Goal: Transaction & Acquisition: Book appointment/travel/reservation

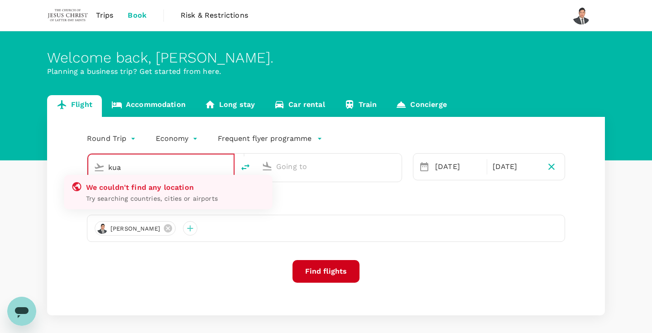
type input "Kuching Intl (KCH)"
type input "Kota Kinabalu Intl (BKI)"
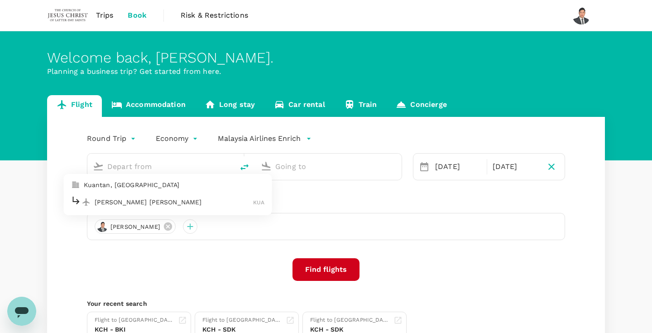
type input "Kuching Intl (KCH)"
type input "Kota Kinabalu Intl (BKI)"
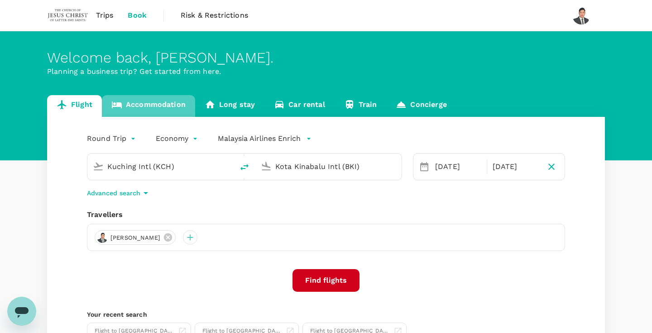
click at [130, 111] on link "Accommodation" at bounding box center [148, 106] width 93 height 22
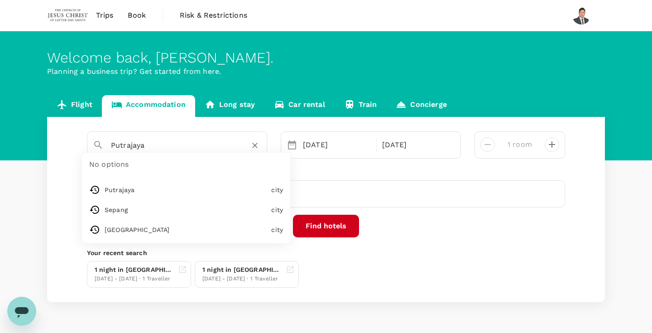
click at [163, 147] on input "Putrajaya" at bounding box center [173, 145] width 125 height 14
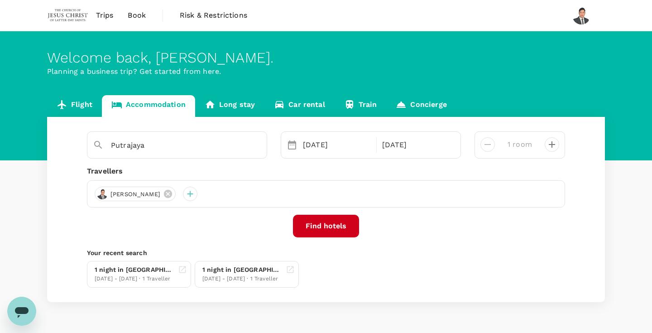
type input "[GEOGRAPHIC_DATA]"
click at [326, 152] on div "[DATE]" at bounding box center [336, 145] width 75 height 18
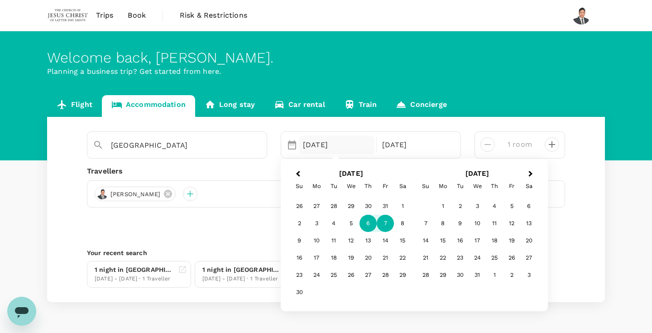
click at [259, 179] on div "Travellers [PERSON_NAME]" at bounding box center [326, 187] width 478 height 42
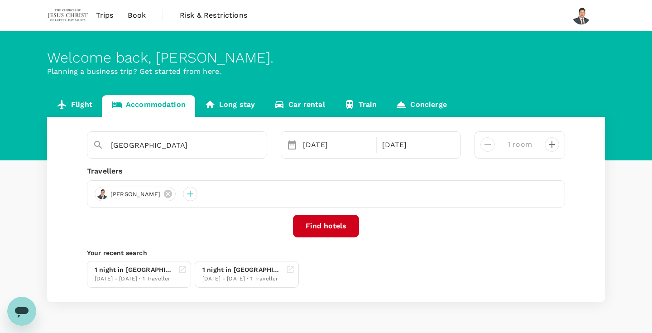
click at [326, 222] on button "Find hotels" at bounding box center [326, 226] width 66 height 23
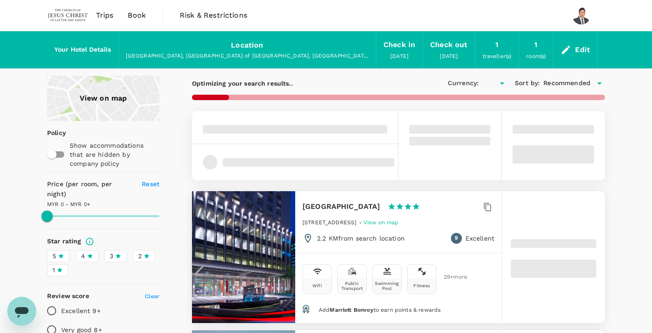
type input "1651.12"
type input "MYR"
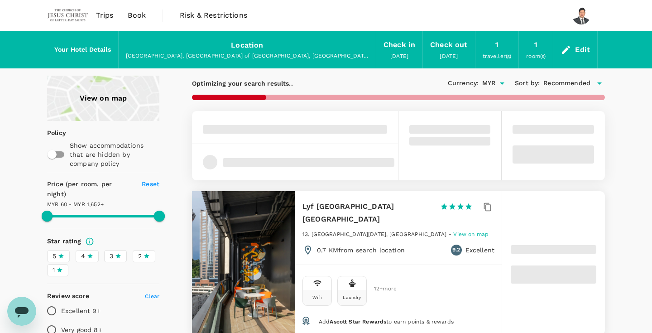
type input "1651.12"
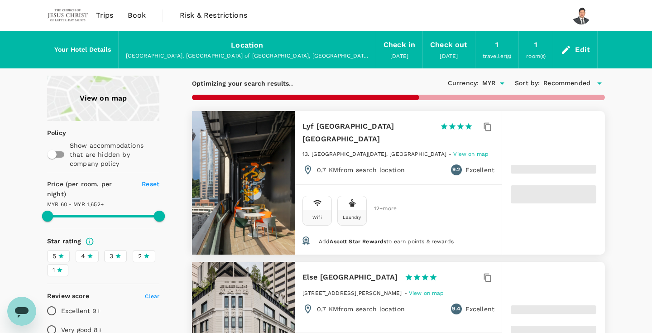
type input "53.89"
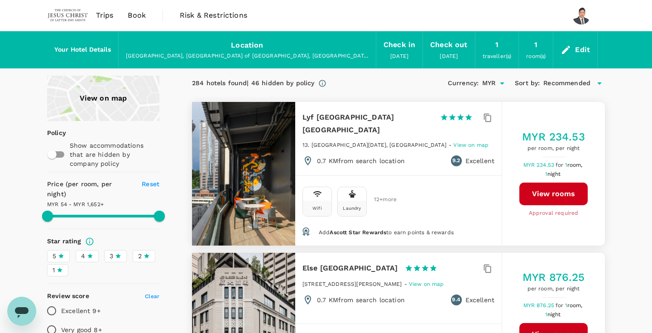
type input "1651.5"
type input "45.5"
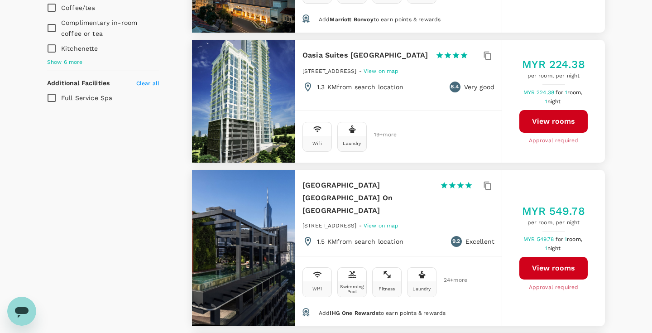
scroll to position [745, 0]
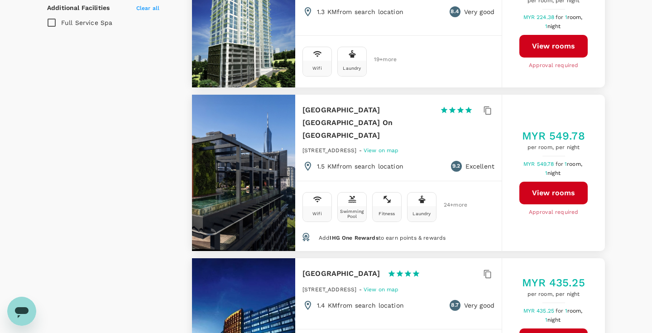
click at [364, 235] on span "IHG One Rewards" at bounding box center [354, 238] width 48 height 6
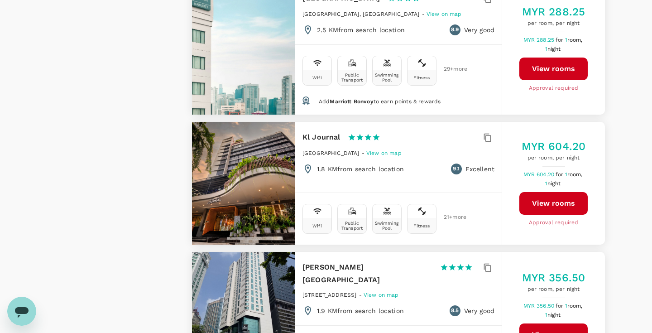
scroll to position [1984, 0]
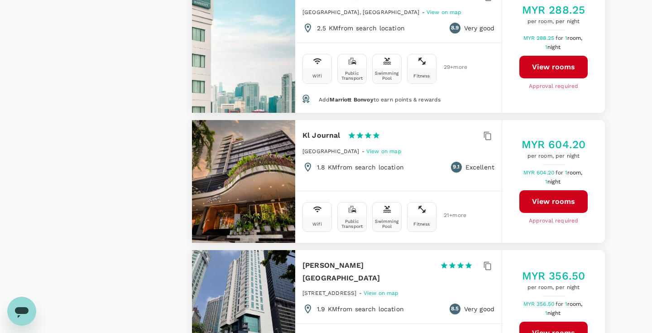
click at [327, 129] on h6 "Kl Journal" at bounding box center [321, 135] width 38 height 13
copy div "Kl Journal"
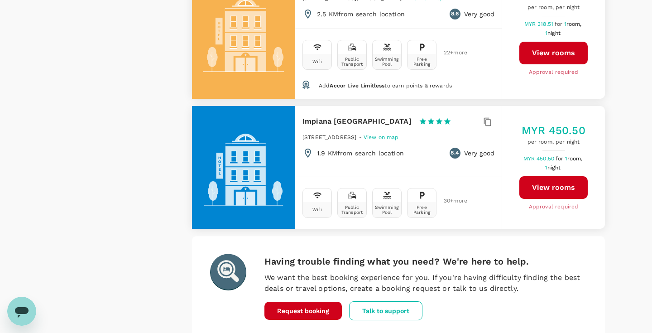
scroll to position [2671, 0]
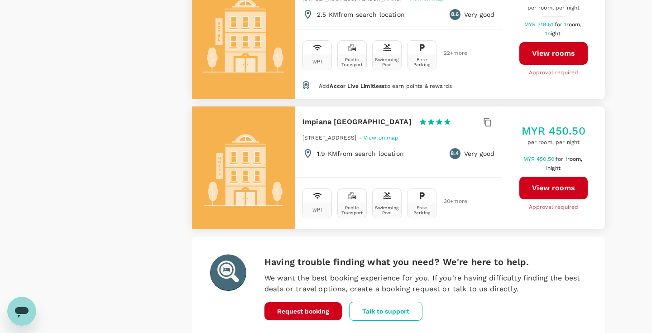
scroll to position [0, 0]
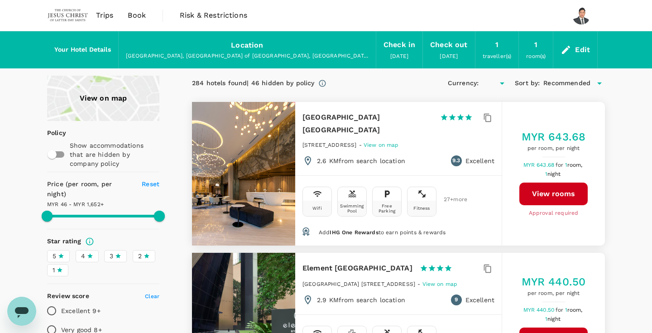
type input "1651.5"
type input "MYR"
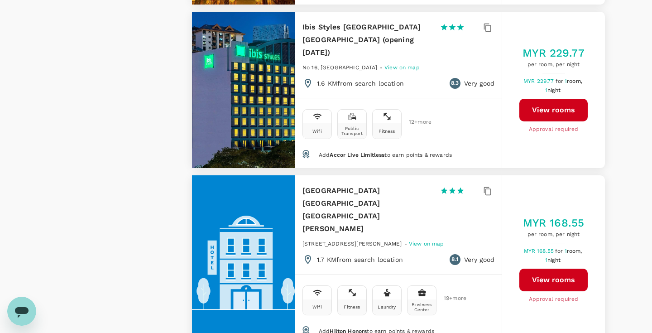
scroll to position [2689, 0]
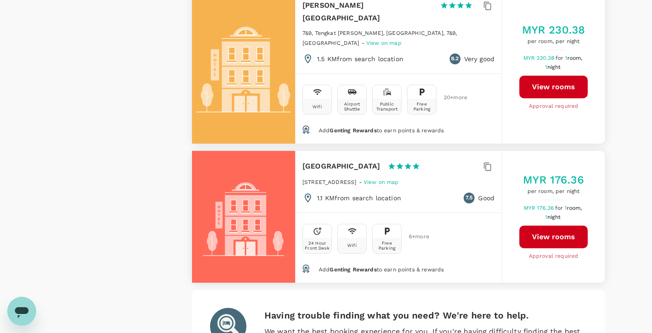
scroll to position [2684, 0]
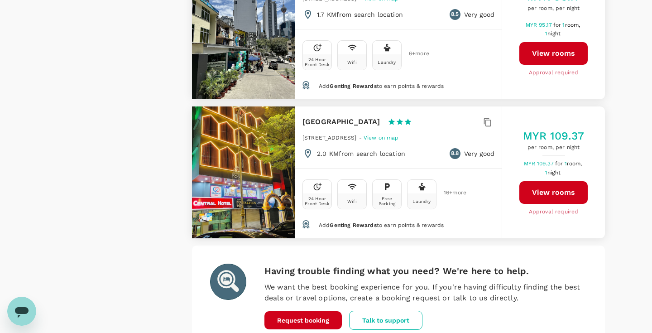
scroll to position [2807, 0]
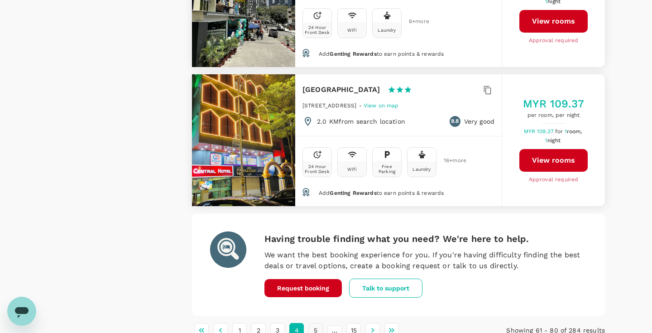
click at [317, 323] on button "5" at bounding box center [315, 330] width 14 height 14
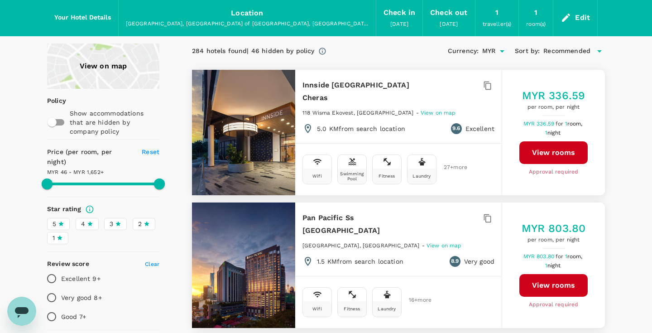
scroll to position [105, 0]
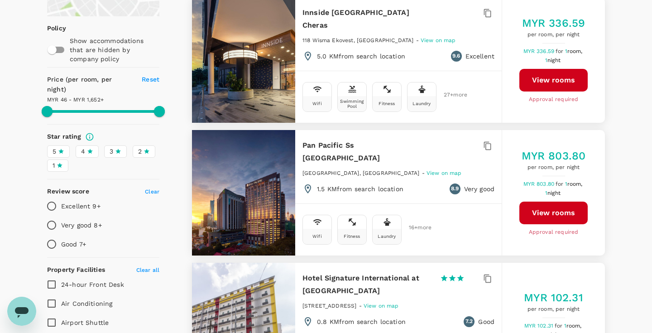
click at [87, 148] on icon at bounding box center [90, 151] width 6 height 6
click at [0, 0] on input "4" at bounding box center [0, 0] width 0 height 0
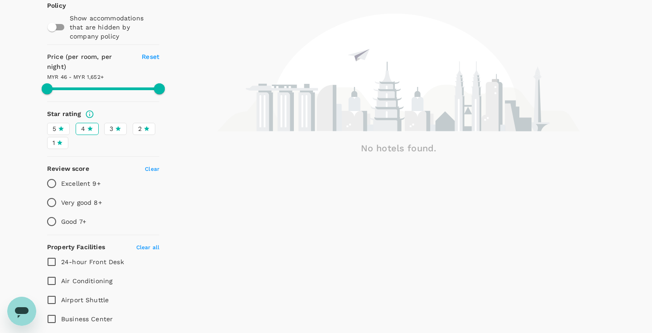
click at [64, 125] on icon at bounding box center [61, 128] width 6 height 6
click at [0, 0] on input "5" at bounding box center [0, 0] width 0 height 0
click at [95, 123] on label "4" at bounding box center [87, 129] width 23 height 12
click at [0, 0] on input "4" at bounding box center [0, 0] width 0 height 0
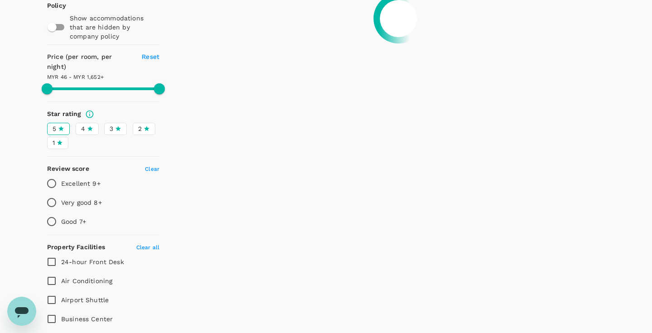
click at [62, 126] on icon at bounding box center [60, 128] width 5 height 5
click at [0, 0] on input "5" at bounding box center [0, 0] width 0 height 0
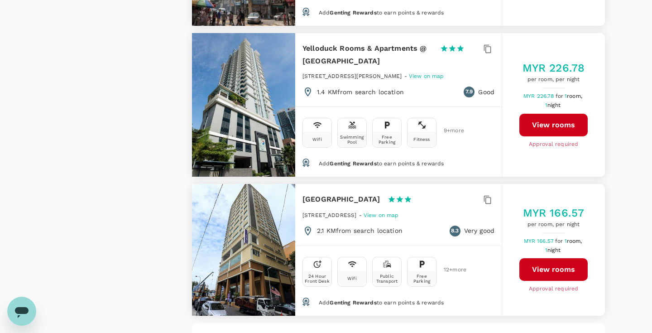
scroll to position [2719, 0]
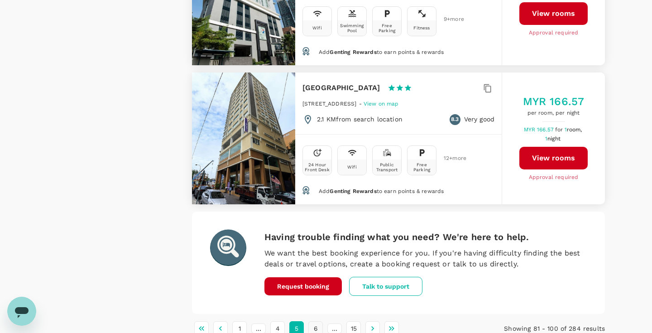
click at [313, 321] on button "6" at bounding box center [315, 328] width 14 height 14
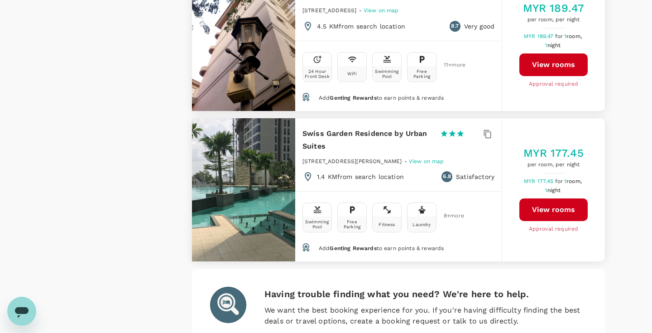
scroll to position [2662, 0]
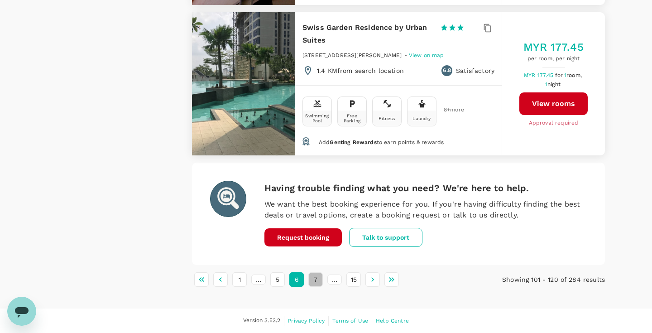
click at [316, 280] on button "7" at bounding box center [315, 279] width 14 height 14
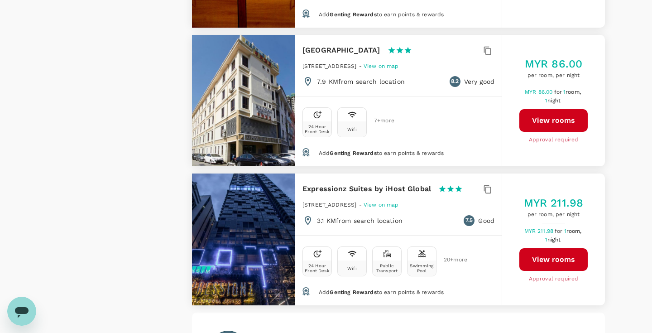
scroll to position [2758, 0]
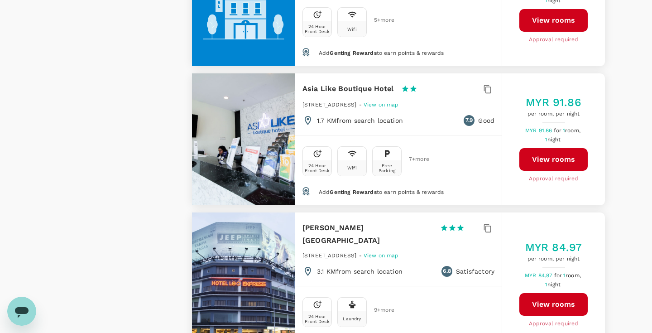
scroll to position [1657, 0]
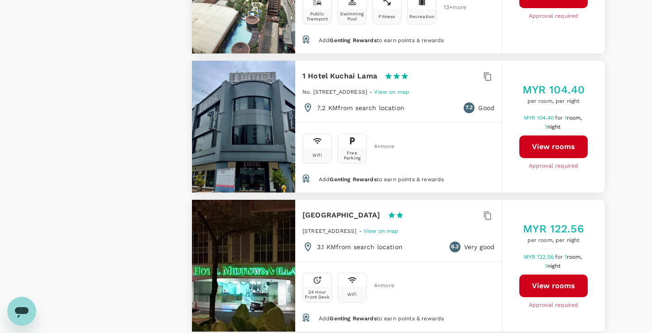
scroll to position [1395, 0]
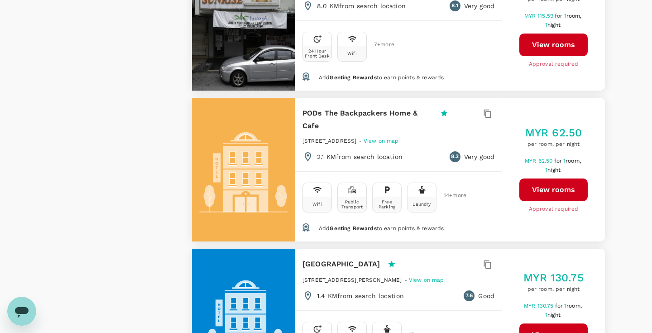
scroll to position [2618, 0]
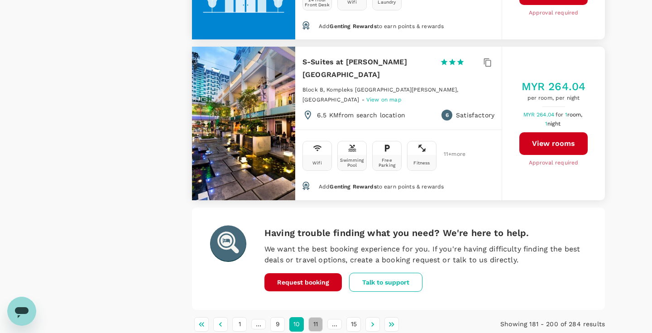
click at [318, 317] on button "11" at bounding box center [315, 324] width 14 height 14
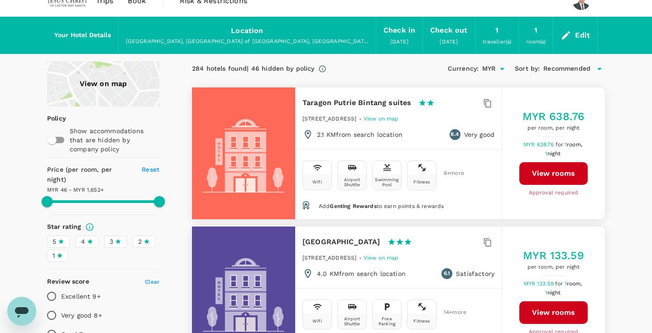
scroll to position [0, 0]
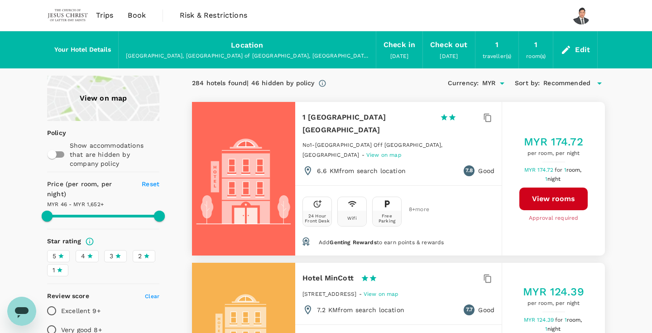
type input "1651.5"
